Goal: Task Accomplishment & Management: Manage account settings

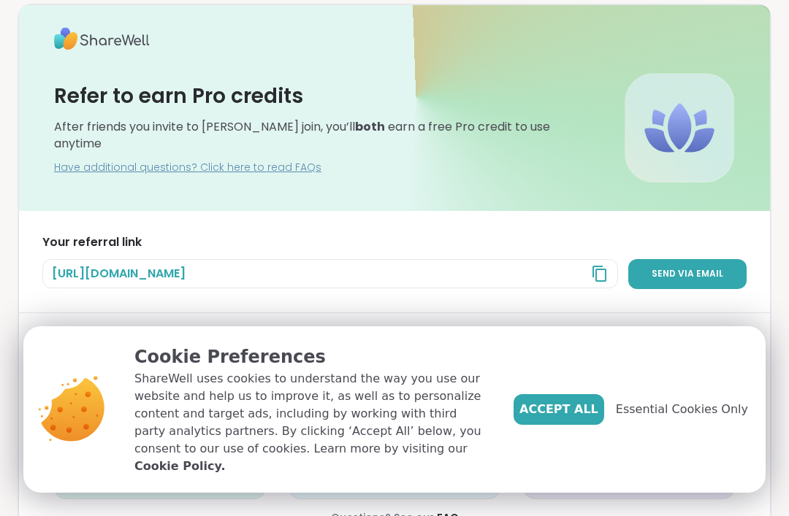
scroll to position [76, 0]
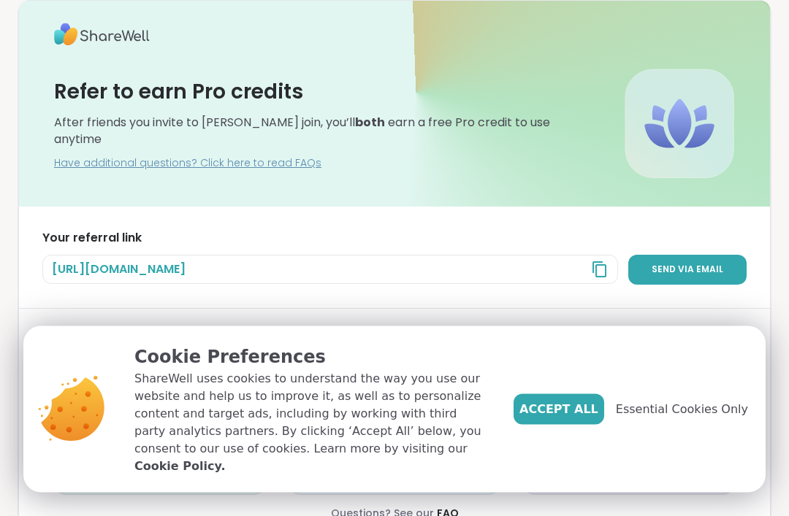
click at [703, 419] on span "Essential Cookies Only" at bounding box center [682, 410] width 132 height 18
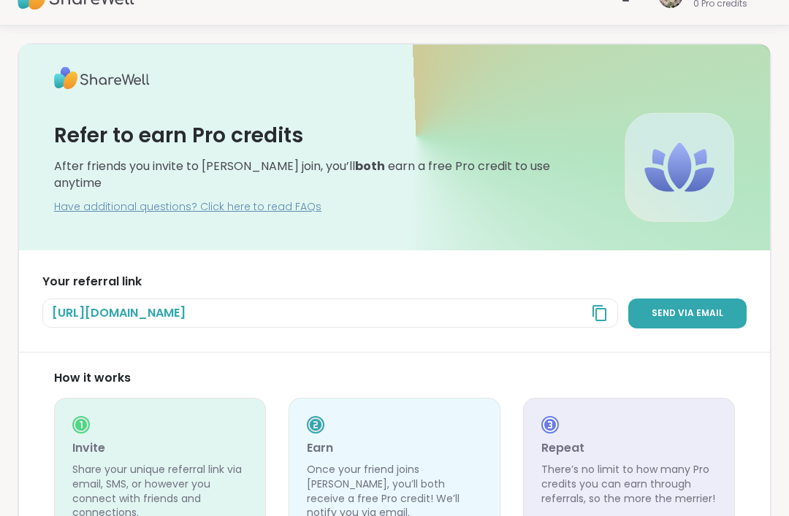
scroll to position [0, 0]
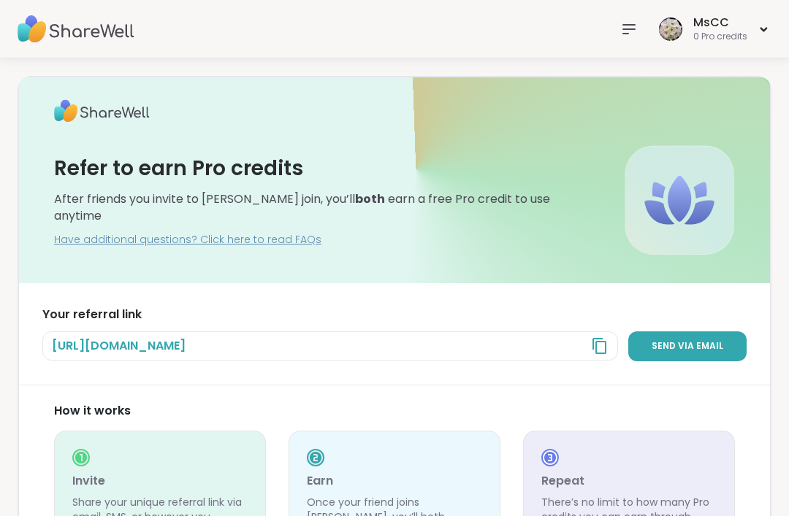
click at [757, 22] on div "MsCC 0 Pro credits" at bounding box center [713, 29] width 116 height 34
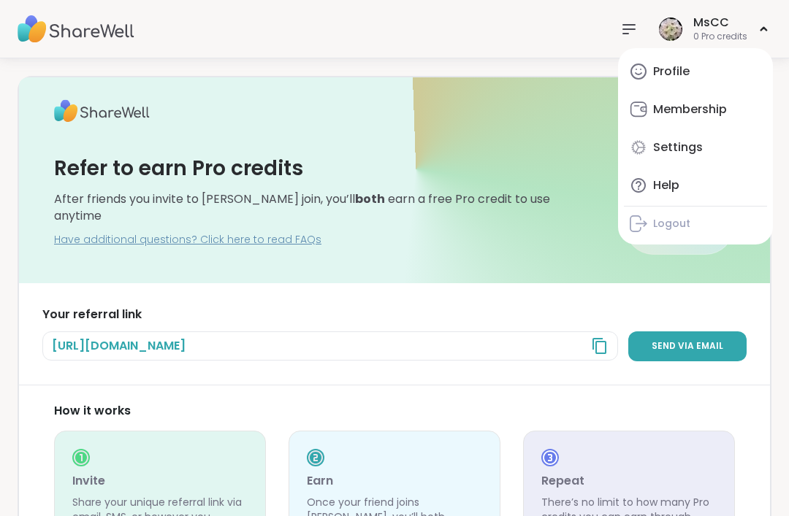
click at [667, 66] on div "Profile" at bounding box center [671, 72] width 37 height 16
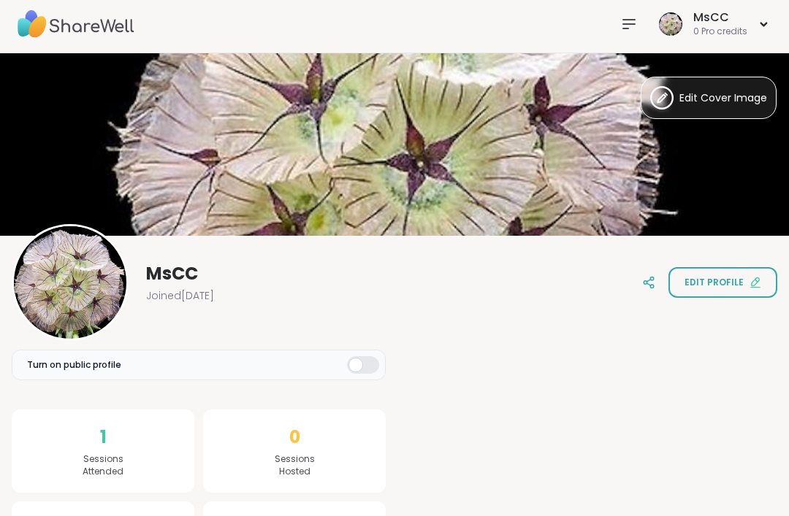
scroll to position [5, 0]
click at [170, 274] on span "MsCC" at bounding box center [172, 273] width 52 height 23
click at [353, 366] on div at bounding box center [363, 365] width 32 height 18
click at [716, 290] on button "Edit profile" at bounding box center [722, 282] width 109 height 31
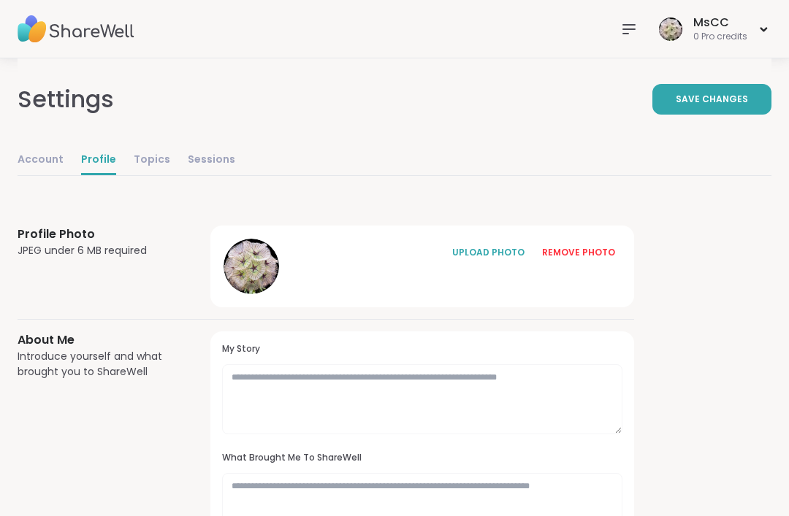
click at [758, 26] on div "MsCC 0 Pro credits" at bounding box center [713, 29] width 116 height 34
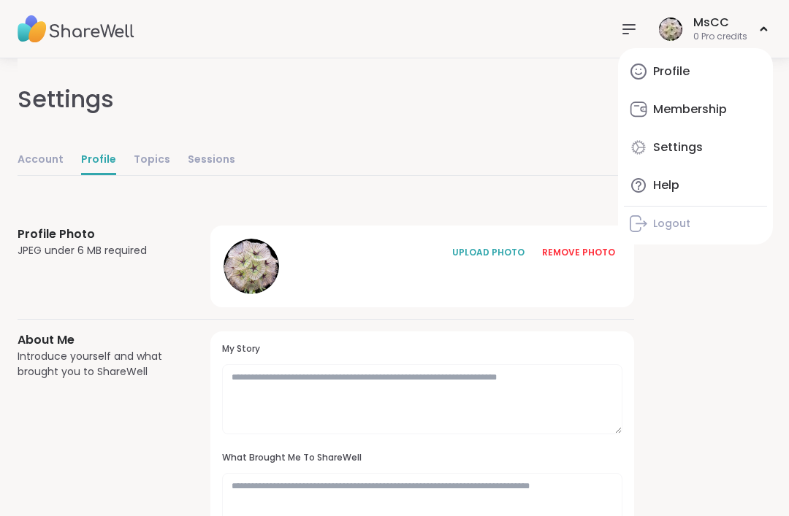
click at [578, 256] on div "REMOVE PHOTO" at bounding box center [578, 252] width 73 height 13
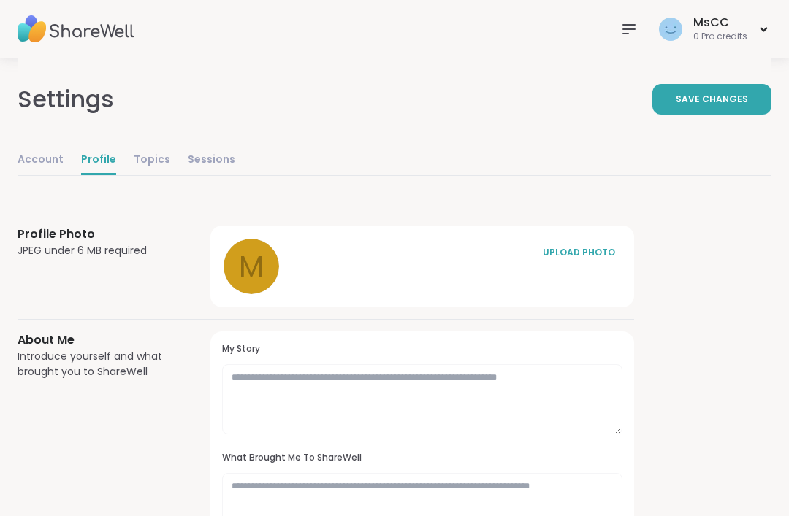
click at [767, 20] on div "MsCC 0 Pro credits" at bounding box center [713, 29] width 116 height 34
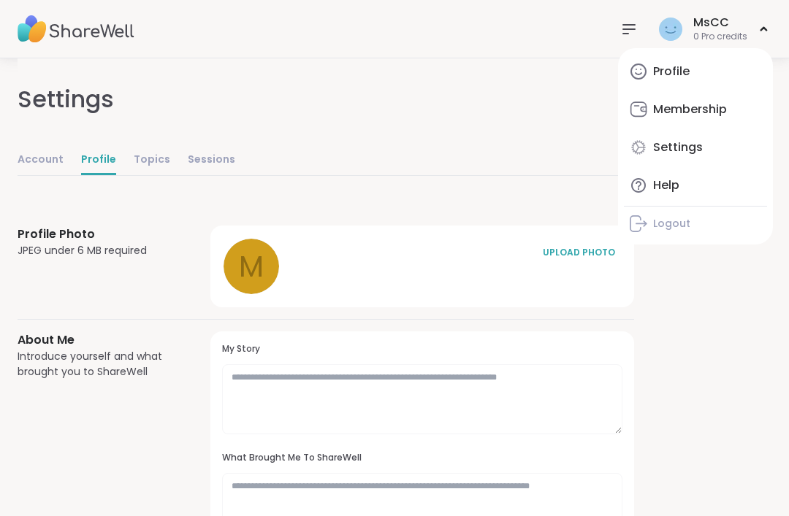
click at [706, 20] on div "MsCC" at bounding box center [720, 23] width 54 height 16
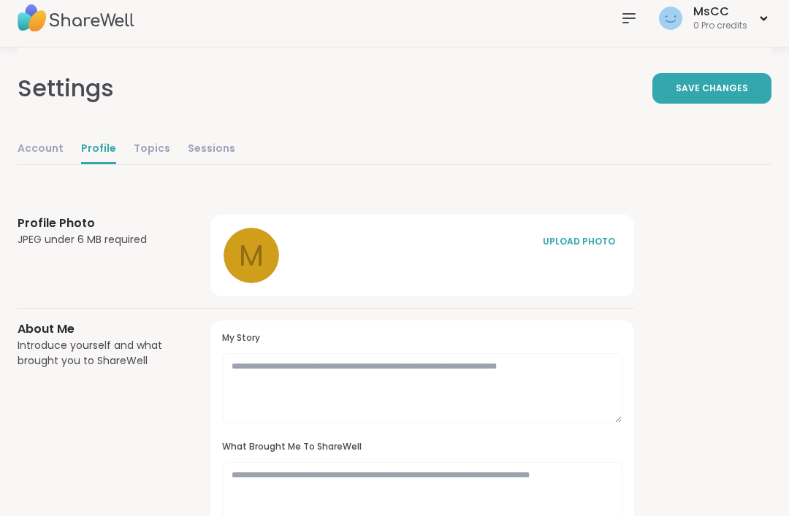
scroll to position [19, 0]
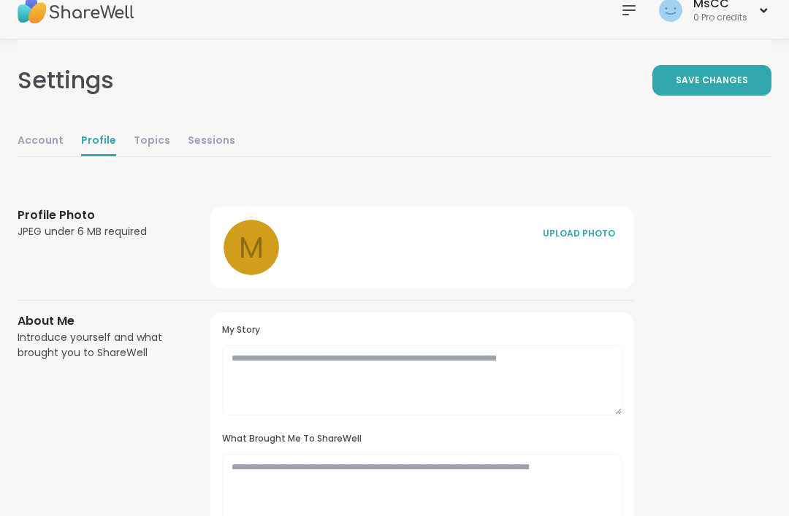
click at [31, 152] on link "Account" at bounding box center [41, 141] width 46 height 29
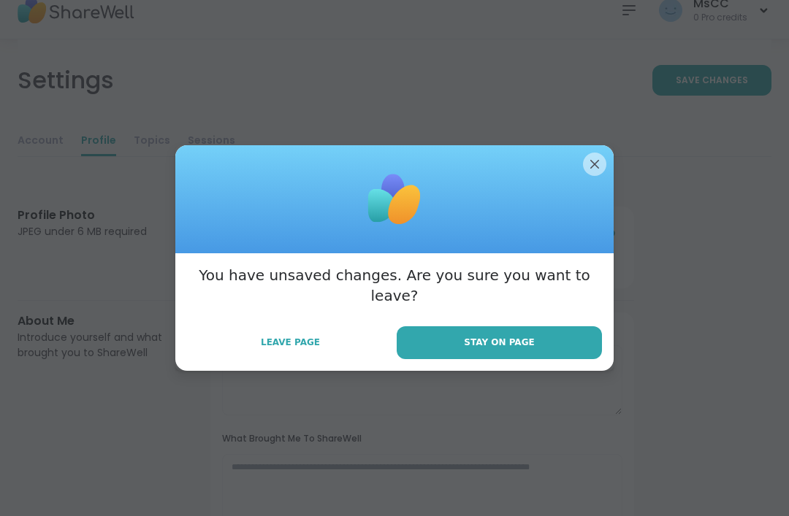
click at [286, 336] on span "Leave Page" at bounding box center [290, 342] width 59 height 13
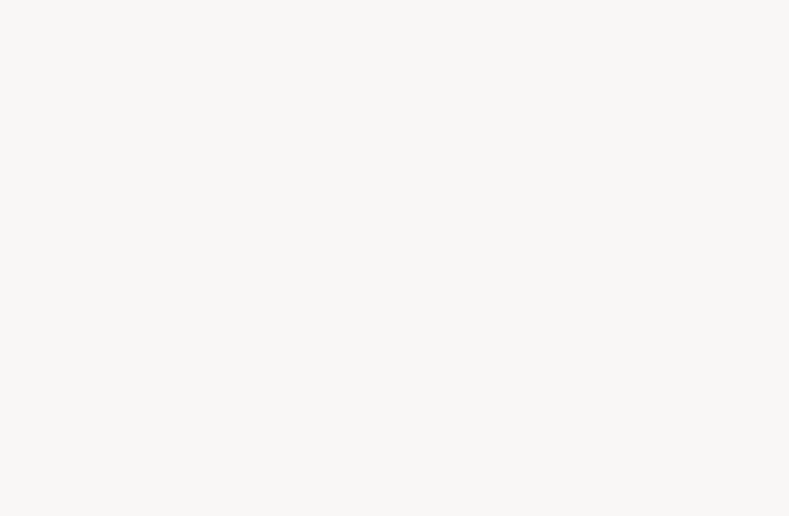
select select "**"
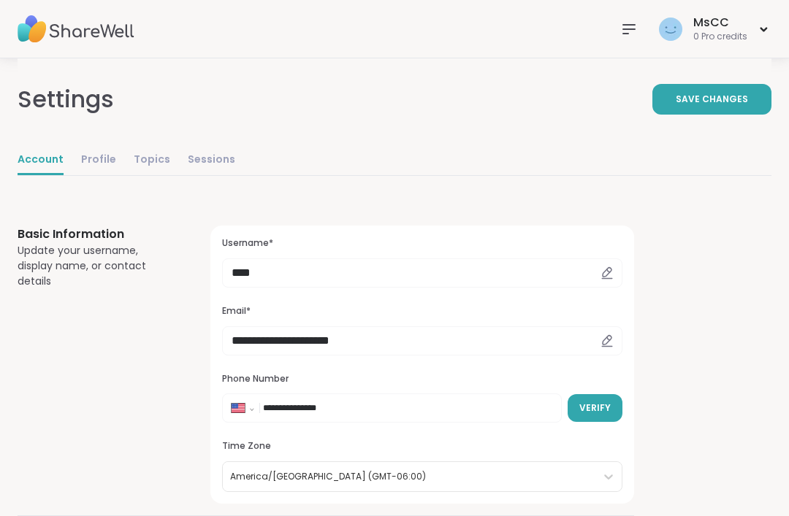
click at [607, 272] on icon at bounding box center [606, 273] width 13 height 13
click at [607, 278] on icon at bounding box center [607, 278] width 10 height 0
click at [607, 268] on icon at bounding box center [607, 271] width 9 height 9
click at [612, 278] on icon at bounding box center [607, 278] width 10 height 0
click at [258, 276] on input "****" at bounding box center [422, 273] width 400 height 29
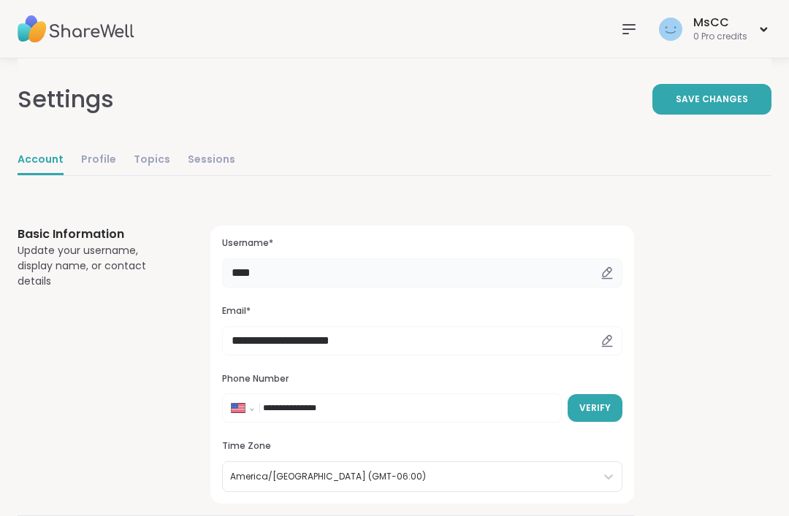
scroll to position [19, 0]
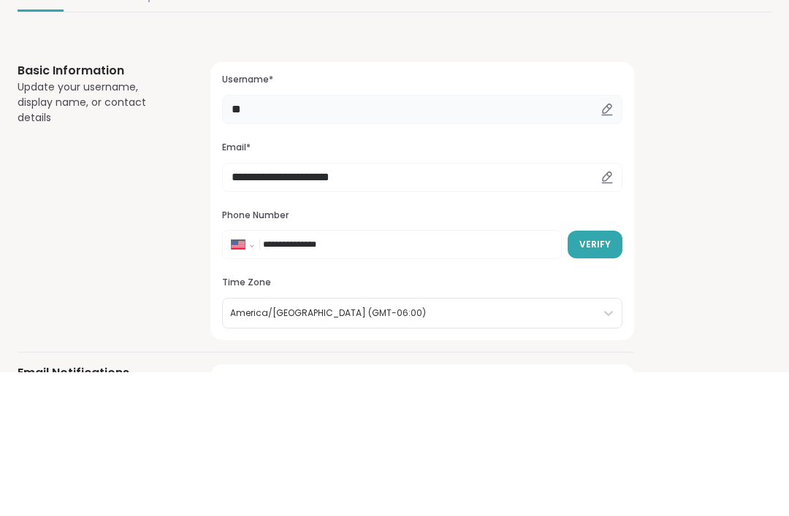
type input "*"
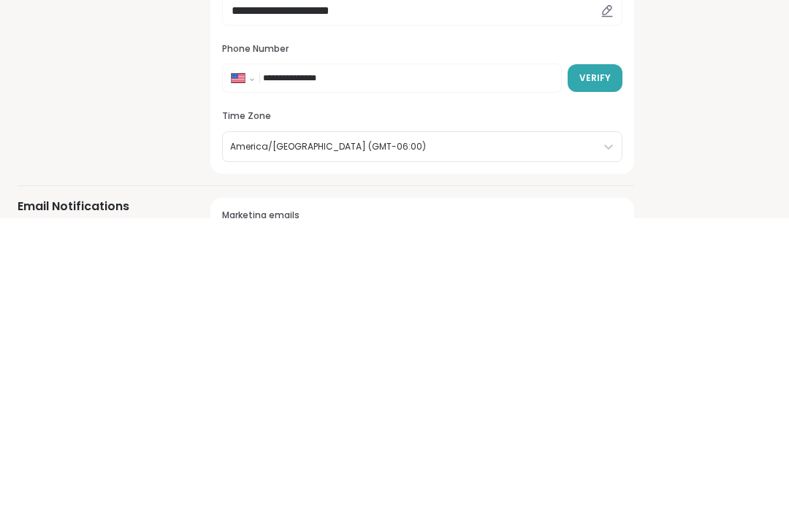
scroll to position [44, 0]
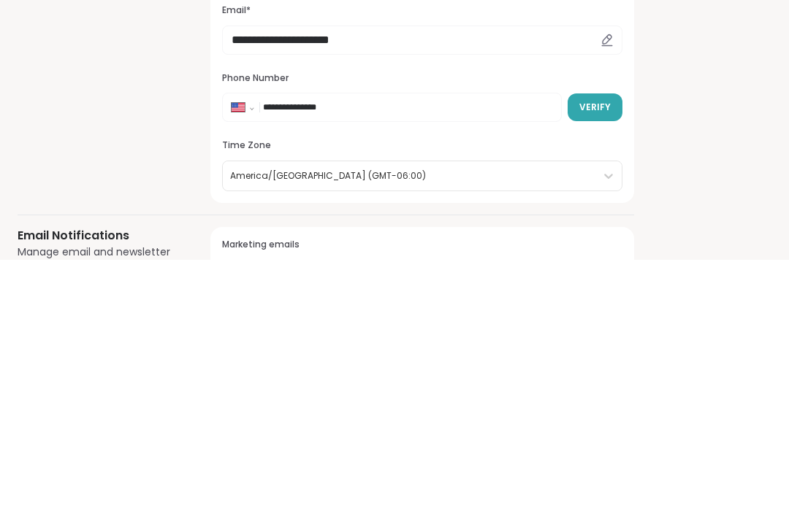
type input "****"
click at [586, 351] on button "Verify" at bounding box center [595, 365] width 55 height 28
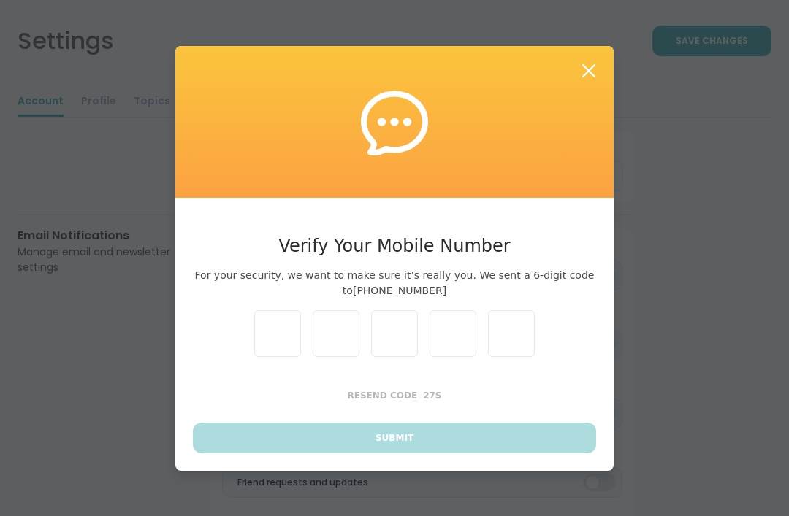
click at [248, 357] on div at bounding box center [394, 333] width 403 height 47
click at [217, 355] on div at bounding box center [394, 333] width 403 height 47
click at [223, 349] on div at bounding box center [394, 333] width 403 height 47
click at [286, 357] on input "text" at bounding box center [277, 333] width 47 height 47
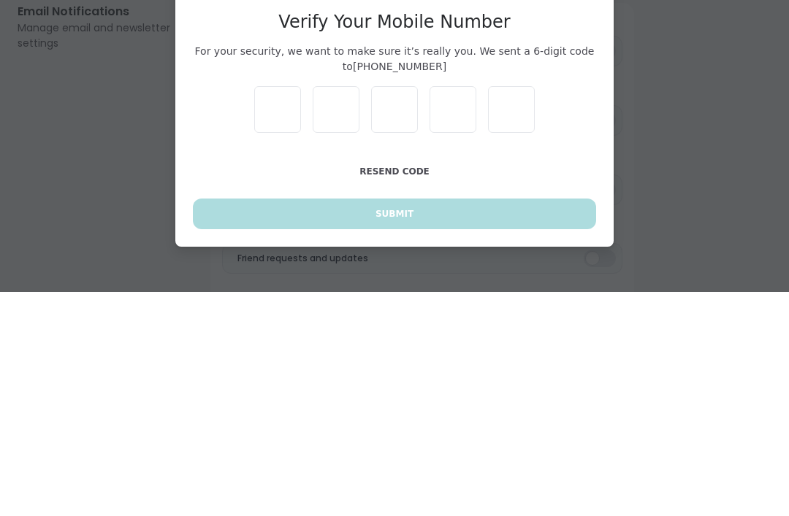
type input "*"
click at [448, 310] on input "*" at bounding box center [452, 333] width 47 height 47
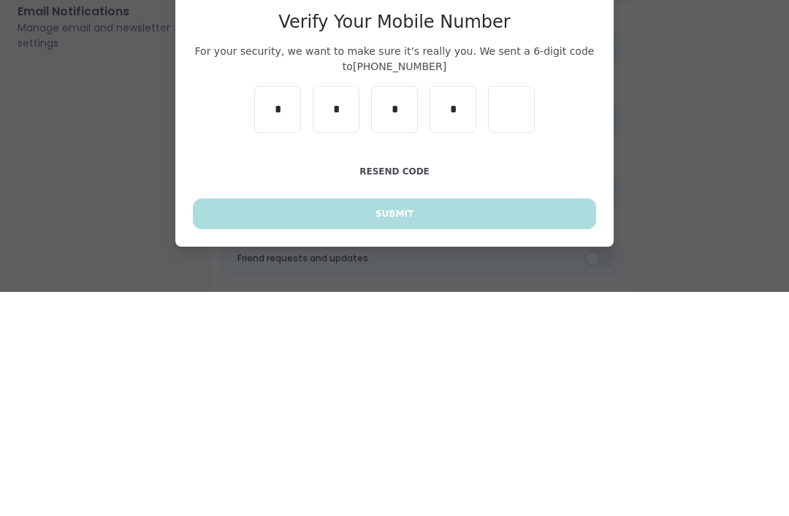
click at [451, 310] on input "*" at bounding box center [452, 333] width 47 height 47
click at [456, 310] on input "*" at bounding box center [452, 333] width 47 height 47
type input "*"
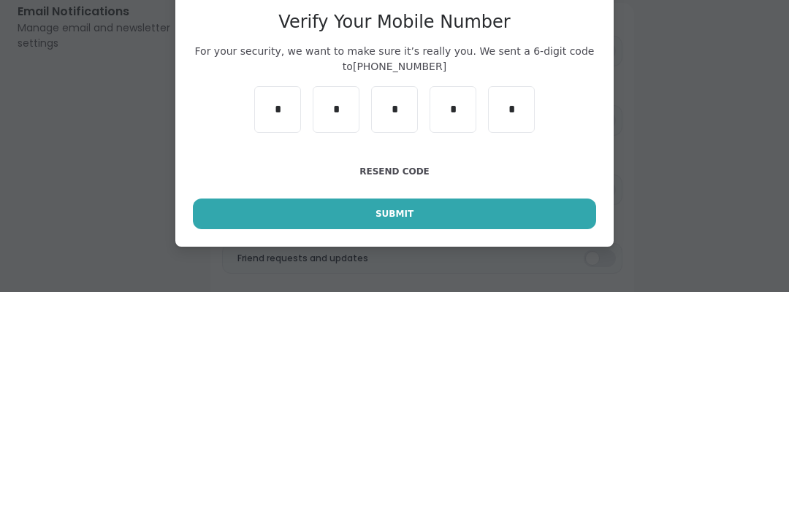
type input "*"
click at [332, 423] on button "Submit" at bounding box center [394, 438] width 403 height 31
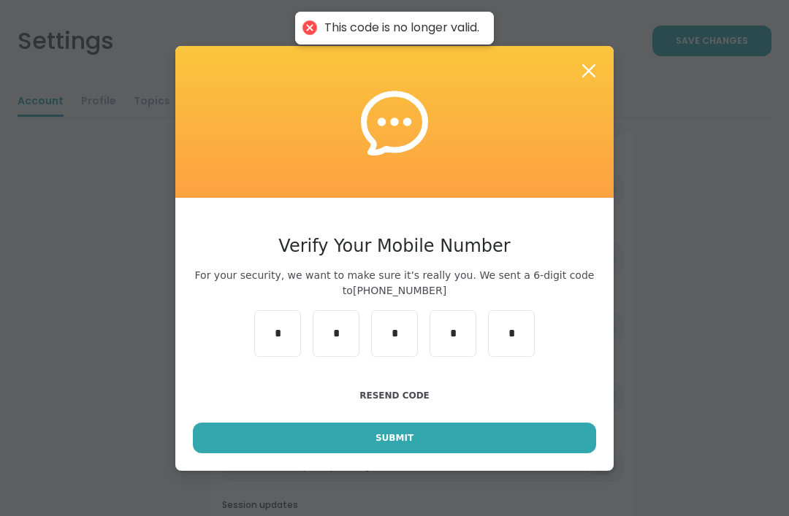
click at [584, 77] on icon at bounding box center [588, 70] width 13 height 13
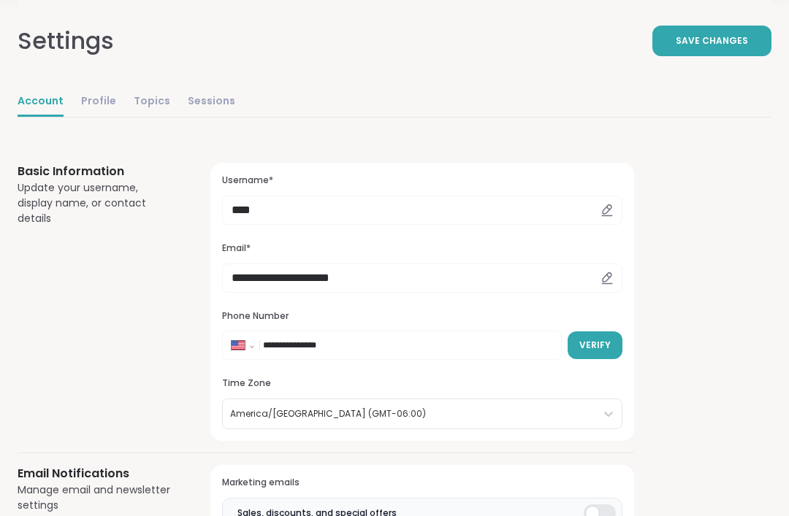
scroll to position [0, 0]
